Goal: Task Accomplishment & Management: Manage account settings

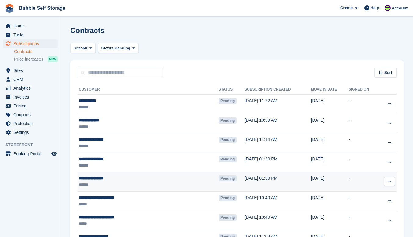
click at [113, 178] on div "**********" at bounding box center [127, 178] width 97 height 6
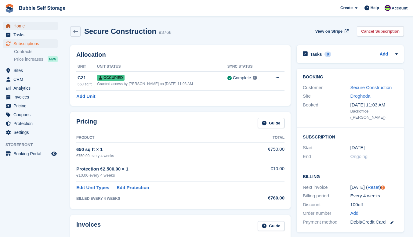
click at [22, 26] on span "Home" at bounding box center [31, 26] width 37 height 9
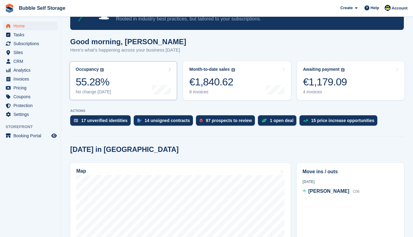
scroll to position [122, 0]
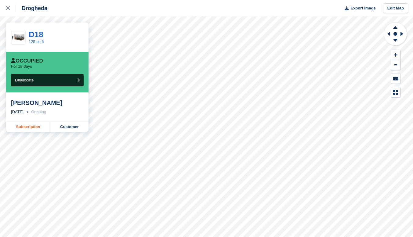
click at [28, 130] on link "Subscription" at bounding box center [28, 127] width 44 height 10
click at [35, 127] on link "Subscription" at bounding box center [28, 127] width 44 height 10
click at [30, 126] on link "Subscription" at bounding box center [28, 127] width 44 height 10
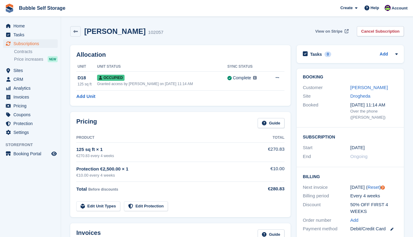
click at [333, 32] on span "View on Stripe" at bounding box center [328, 31] width 27 height 6
click at [19, 24] on span "Home" at bounding box center [31, 26] width 37 height 9
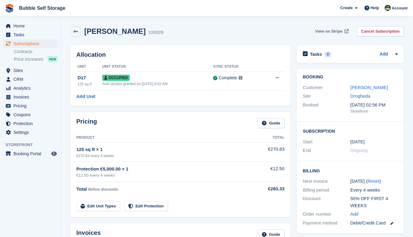
click at [330, 32] on span "View on Stripe" at bounding box center [328, 31] width 27 height 6
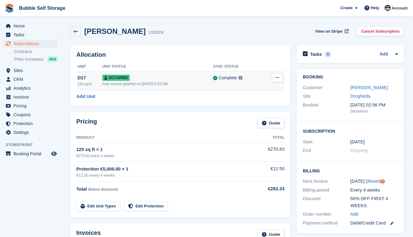
click at [278, 77] on icon at bounding box center [276, 78] width 3 height 4
click at [277, 77] on icon at bounding box center [276, 78] width 3 height 4
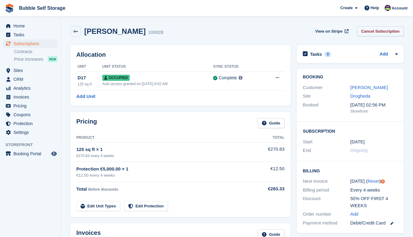
click at [381, 31] on link "Cancel Subscription" at bounding box center [380, 31] width 47 height 10
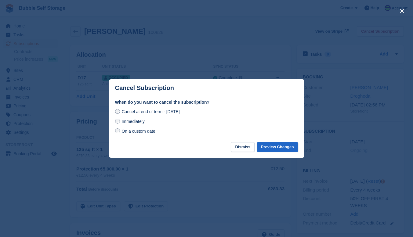
click at [128, 124] on span "Immediately" at bounding box center [132, 121] width 23 height 5
click at [281, 149] on button "Preview Changes" at bounding box center [277, 147] width 41 height 10
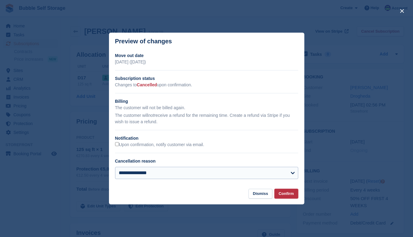
drag, startPoint x: 287, startPoint y: 193, endPoint x: 271, endPoint y: 171, distance: 27.0
click at [269, 168] on div "**********" at bounding box center [206, 119] width 195 height 172
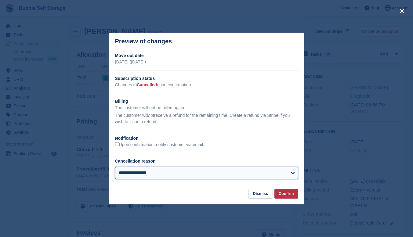
click at [272, 174] on select "**********" at bounding box center [206, 173] width 183 height 12
select select "**********"
click at [115, 167] on select "**********" at bounding box center [206, 173] width 183 height 12
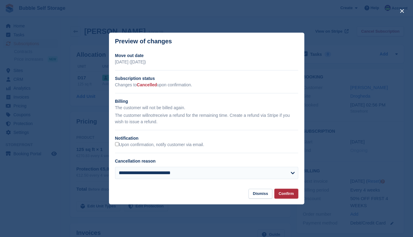
click at [283, 196] on button "Confirm" at bounding box center [286, 194] width 24 height 10
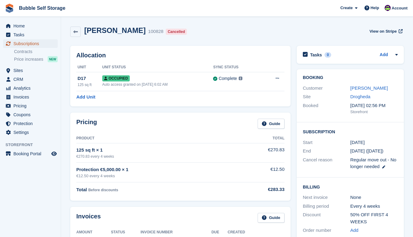
click at [32, 44] on span "Subscriptions" at bounding box center [31, 43] width 37 height 9
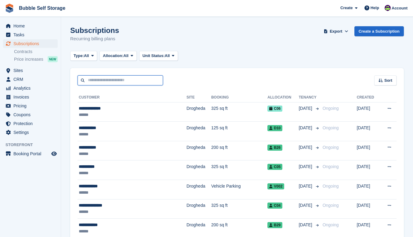
click at [105, 81] on input "text" at bounding box center [119, 80] width 85 height 10
type input "******"
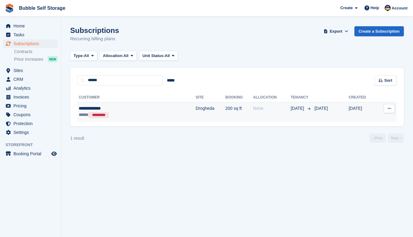
click at [196, 114] on td "Drogheda" at bounding box center [211, 111] width 30 height 19
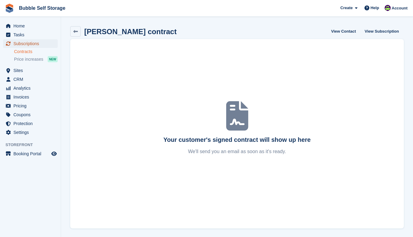
click at [31, 44] on span "Subscriptions" at bounding box center [31, 43] width 37 height 9
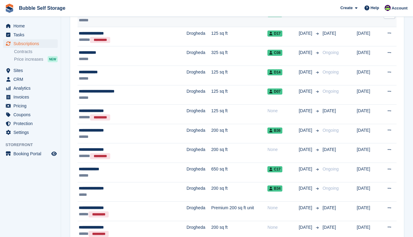
scroll to position [458, 0]
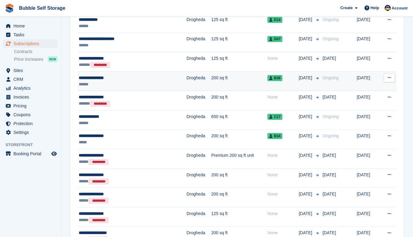
click at [145, 75] on div "**********" at bounding box center [119, 78] width 81 height 6
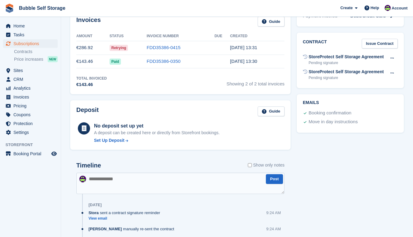
scroll to position [214, 0]
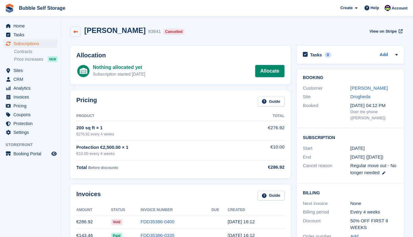
click at [80, 31] on link at bounding box center [75, 32] width 10 height 10
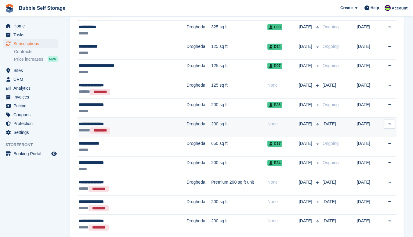
scroll to position [427, 0]
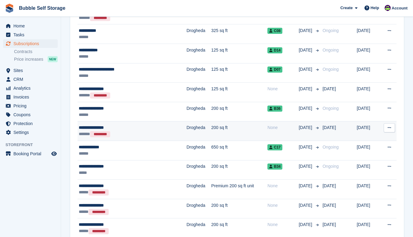
click at [394, 127] on button at bounding box center [388, 127] width 11 height 9
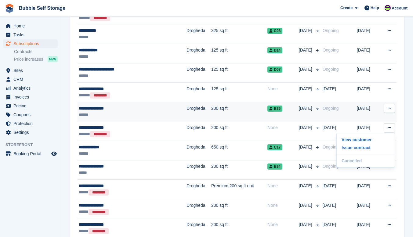
click at [159, 109] on div "**********" at bounding box center [119, 108] width 81 height 6
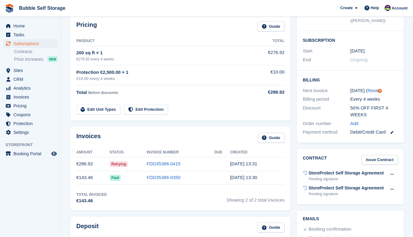
scroll to position [92, 0]
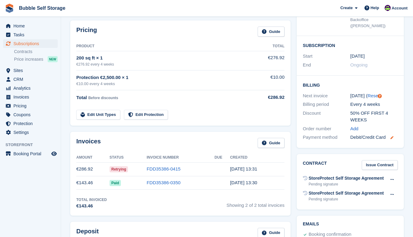
click at [392, 136] on icon at bounding box center [391, 137] width 3 height 3
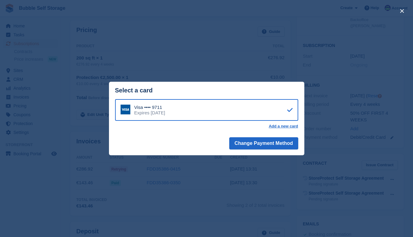
click at [291, 110] on icon at bounding box center [289, 110] width 5 height 0
click at [402, 11] on button "close" at bounding box center [402, 11] width 10 height 10
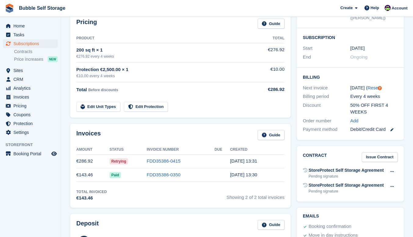
scroll to position [61, 0]
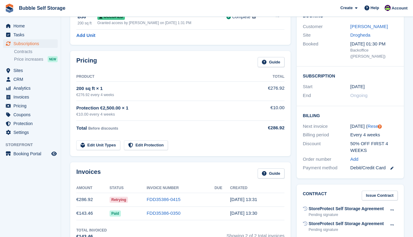
click at [370, 3] on div "Create Subscription Invoice Contact Deal Discount Page Help Chat Support Submit…" at bounding box center [373, 8] width 73 height 16
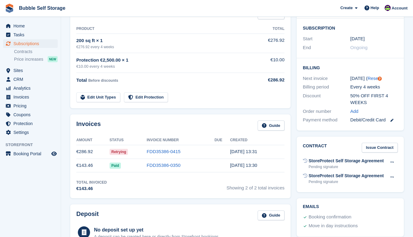
scroll to position [183, 0]
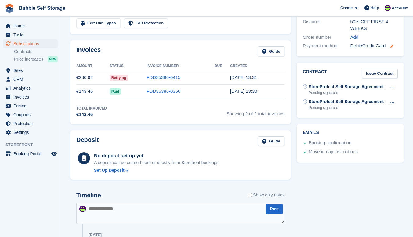
click at [391, 45] on icon at bounding box center [391, 46] width 3 height 3
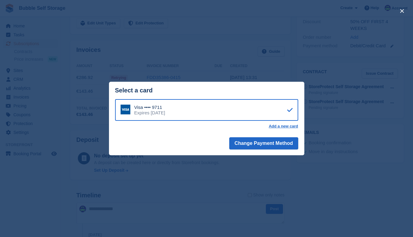
click at [146, 111] on div "Expires June 2028" at bounding box center [149, 112] width 31 height 5
click at [387, 25] on div "close" at bounding box center [206, 118] width 413 height 237
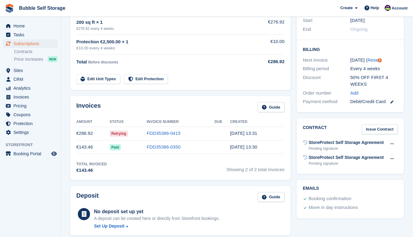
scroll to position [122, 0]
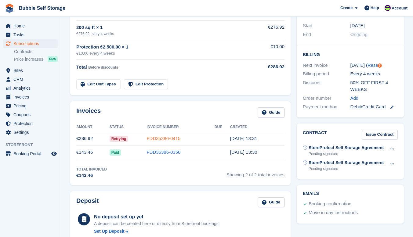
click at [167, 139] on link "FDD35386-0415" at bounding box center [163, 138] width 34 height 5
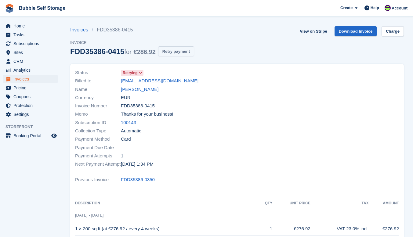
click at [176, 50] on button "Retry payment" at bounding box center [176, 51] width 36 height 10
click at [27, 44] on span "Subscriptions" at bounding box center [31, 43] width 37 height 9
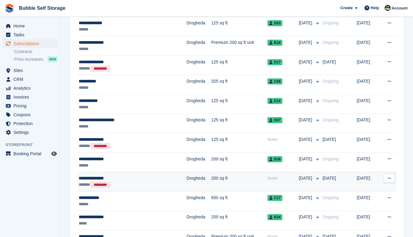
scroll to position [397, 0]
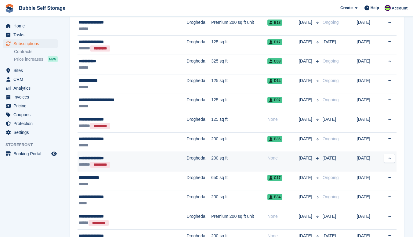
click at [186, 159] on td "Drogheda" at bounding box center [198, 162] width 25 height 20
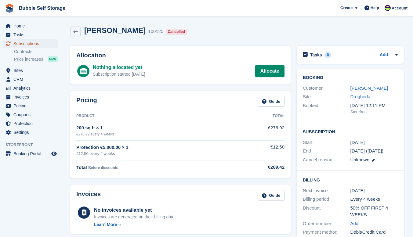
click at [27, 44] on span "Subscriptions" at bounding box center [31, 43] width 37 height 9
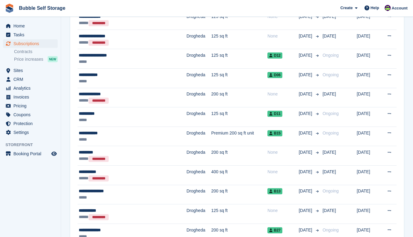
scroll to position [702, 0]
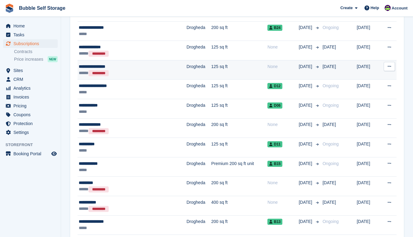
click at [123, 64] on div "**********" at bounding box center [119, 66] width 81 height 6
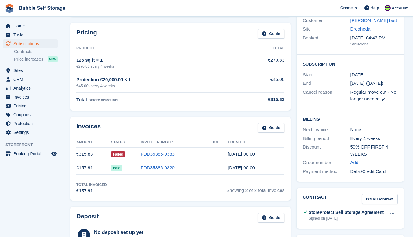
scroll to position [92, 0]
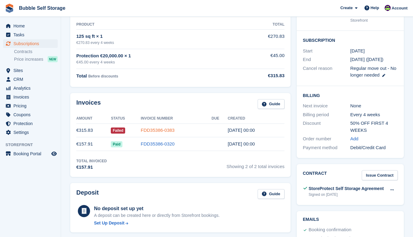
click at [165, 129] on link "FDD35386-0383" at bounding box center [158, 130] width 34 height 5
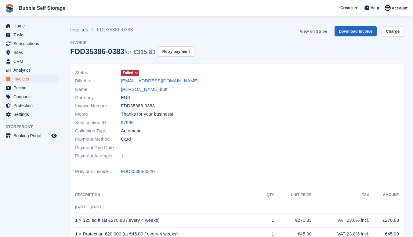
click at [319, 31] on link "View on Stripe" at bounding box center [313, 31] width 32 height 10
